Goal: Task Accomplishment & Management: Manage account settings

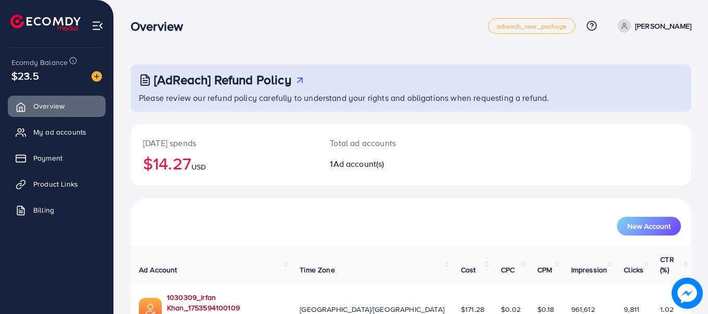
click at [208, 292] on link "1030309_Irfan Khan_1753594100109" at bounding box center [225, 302] width 116 height 21
click at [197, 292] on link "1030309_Irfan Khan_1753594100109" at bounding box center [225, 302] width 116 height 21
click at [58, 184] on span "Product Links" at bounding box center [58, 184] width 45 height 10
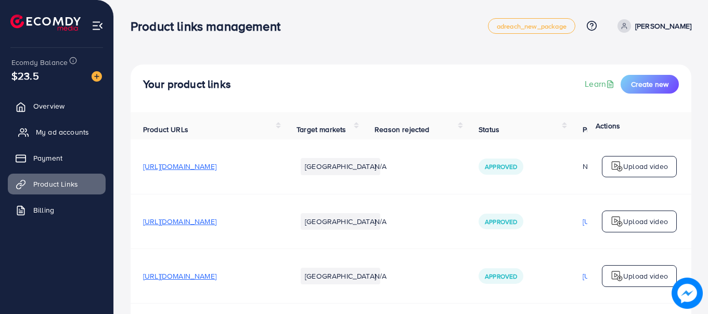
click at [79, 140] on link "My ad accounts" at bounding box center [57, 132] width 98 height 21
click at [72, 134] on span "My ad accounts" at bounding box center [62, 132] width 53 height 10
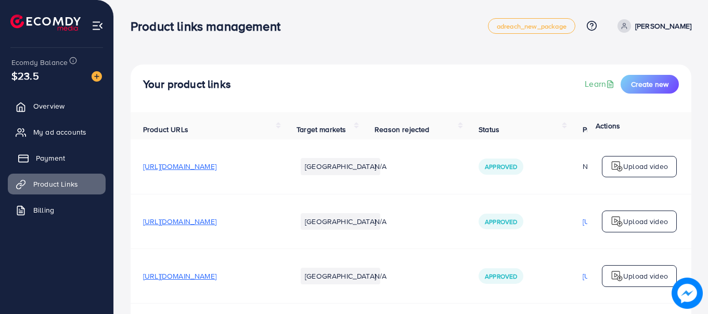
click at [57, 157] on span "Payment" at bounding box center [50, 158] width 29 height 10
click at [58, 129] on span "My ad accounts" at bounding box center [62, 132] width 53 height 10
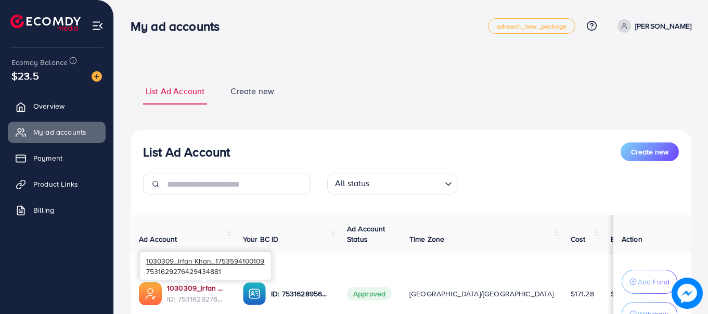
click at [221, 286] on link "1030309_Irfan Khan_1753594100109" at bounding box center [196, 288] width 59 height 10
click at [208, 289] on link "1030309_Irfan Khan_1753594100109" at bounding box center [196, 288] width 59 height 10
click at [197, 290] on link "1030309_Irfan Khan_1753594100109" at bounding box center [196, 288] width 59 height 10
